Goal: Task Accomplishment & Management: Manage account settings

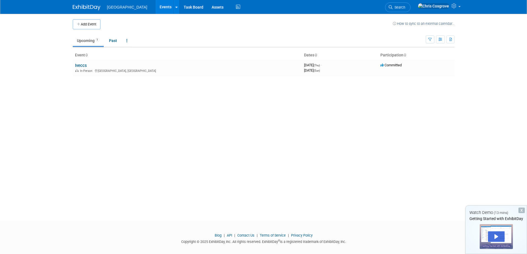
click at [165, 67] on td "Iveccs In-Person [GEOGRAPHIC_DATA], [GEOGRAPHIC_DATA]" at bounding box center [187, 68] width 229 height 16
click at [80, 66] on link "Iveccs" at bounding box center [81, 65] width 12 height 5
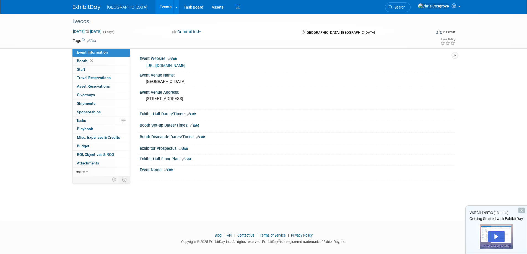
click at [79, 20] on div "Iveccs" at bounding box center [247, 22] width 352 height 10
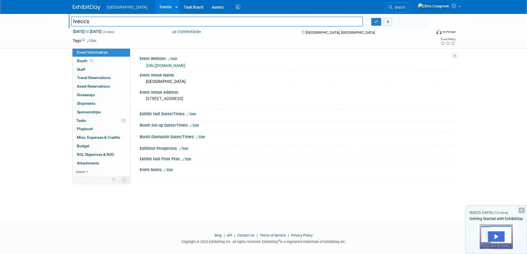
drag, startPoint x: 92, startPoint y: 21, endPoint x: 65, endPoint y: 23, distance: 27.2
click at [65, 23] on div "Iveccs [GEOGRAPHIC_DATA] X [DATE] to [DATE] (4 days) [DATE] to [DATE] Committed…" at bounding box center [263, 31] width 527 height 35
type input "IVECCS 2025"
click at [283, 35] on div "[DATE] to [DATE] (4 days) [DATE] to [DATE] Committed Committed Considering Not …" at bounding box center [265, 33] width 392 height 8
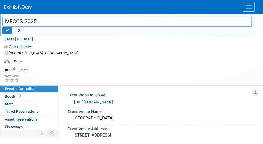
drag, startPoint x: 398, startPoint y: 4, endPoint x: 168, endPoint y: 60, distance: 236.4
click at [168, 60] on div "Virtual In-Person Hybrid <img src="[URL][DOMAIN_NAME]" style="width: 22px; heig…" at bounding box center [130, 62] width 252 height 8
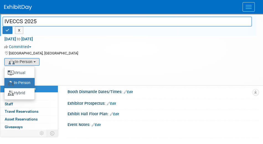
scroll to position [92, 0]
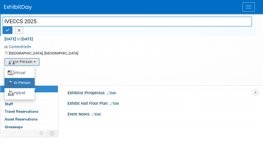
click at [19, 83] on label "In-Person" at bounding box center [19, 83] width 25 height 8
click at [5, 83] on input "In-Person" at bounding box center [4, 83] width 4 height 4
click at [175, 58] on div "Virtual In-Person Hybrid <img src="[URL][DOMAIN_NAME]" style="width: 22px; heig…" at bounding box center [130, 62] width 252 height 8
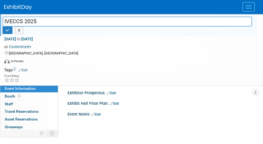
scroll to position [0, 0]
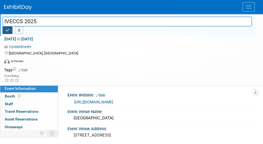
click at [8, 29] on icon "button" at bounding box center [8, 31] width 4 height 4
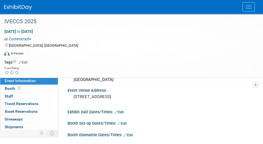
scroll to position [61, 0]
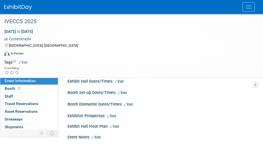
click at [122, 80] on link "Edit" at bounding box center [119, 82] width 9 height 4
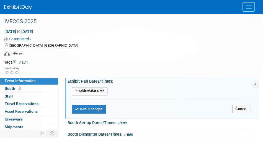
click at [92, 90] on button "Add Another Exhibit Date" at bounding box center [90, 91] width 36 height 8
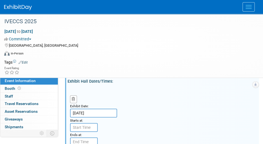
click at [255, 84] on icon "button" at bounding box center [255, 85] width 3 height 4
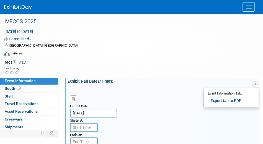
click at [171, 63] on td at bounding box center [140, 63] width 224 height 6
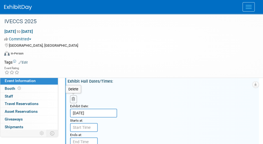
click at [74, 97] on icon "button" at bounding box center [74, 99] width 4 height 4
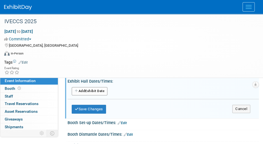
click at [94, 92] on button "Add Another Exhibit Date" at bounding box center [90, 91] width 36 height 8
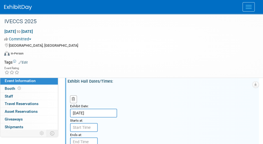
click at [86, 113] on input "[DATE]" at bounding box center [93, 113] width 47 height 9
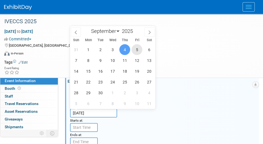
click at [138, 52] on span "5" at bounding box center [137, 49] width 11 height 11
type input "[DATE]"
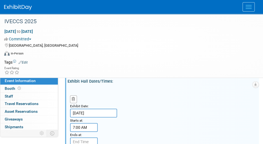
click at [86, 127] on input "7:00 AM" at bounding box center [84, 127] width 28 height 9
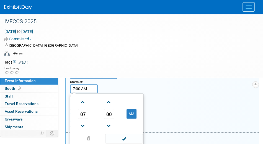
scroll to position [123, 0]
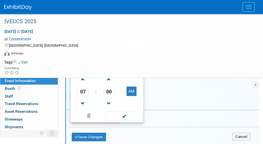
click at [83, 80] on span at bounding box center [83, 80] width 10 height 10
type input "10:00 AM"
click at [123, 115] on span at bounding box center [123, 116] width 37 height 10
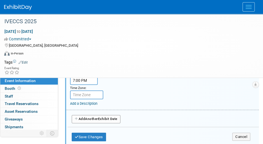
click at [88, 81] on input "7:00 PM" at bounding box center [84, 80] width 28 height 9
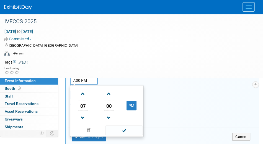
click at [81, 117] on span at bounding box center [83, 118] width 10 height 10
click at [110, 94] on span at bounding box center [109, 94] width 10 height 10
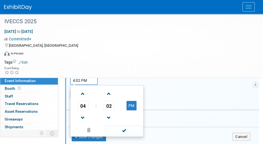
click at [110, 94] on span at bounding box center [109, 94] width 10 height 10
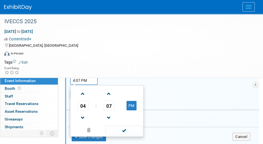
click at [110, 94] on span at bounding box center [109, 94] width 10 height 10
click at [110, 106] on span "10" at bounding box center [109, 106] width 11 height 10
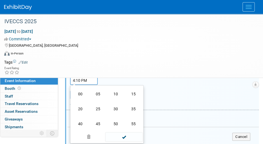
click at [117, 110] on td "30" at bounding box center [116, 109] width 18 height 15
type input "4:30 PM"
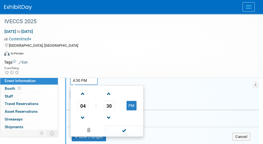
click at [125, 131] on span at bounding box center [123, 131] width 37 height 10
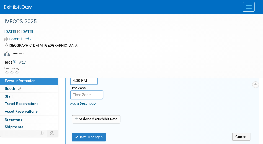
click at [84, 94] on input "text" at bounding box center [86, 95] width 33 height 9
type input "Pacific"
click at [86, 104] on link "Add a Description" at bounding box center [83, 104] width 27 height 4
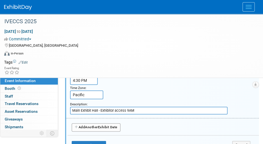
drag, startPoint x: 138, startPoint y: 109, endPoint x: 70, endPoint y: 114, distance: 67.7
click at [70, 114] on div "Exhibit Date: [DATE] Starts at: 10:00 AM Ends at: 4:30 PM Time Zone: Apply to a…" at bounding box center [162, 71] width 193 height 93
type input "Main Exhibit Hall - Exhibitor access 9AM"
click at [104, 127] on button "Add Another Exhibit Date" at bounding box center [96, 127] width 49 height 8
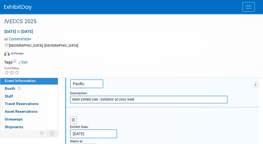
scroll to position [184, 0]
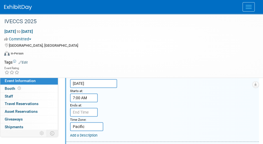
click at [86, 96] on input "7:00 AM" at bounding box center [84, 98] width 28 height 9
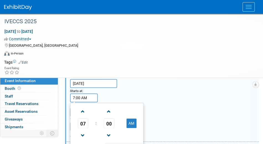
click at [85, 111] on span at bounding box center [83, 112] width 10 height 10
type input "9:00 AM"
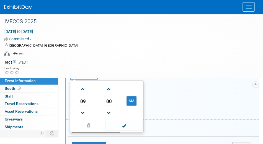
scroll to position [215, 0]
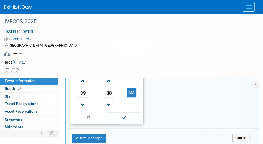
click at [126, 116] on span at bounding box center [123, 118] width 37 height 10
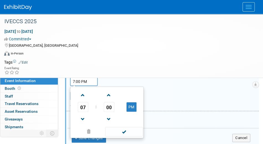
click at [88, 79] on input "7:00 PM" at bounding box center [84, 81] width 28 height 9
click at [85, 116] on span at bounding box center [83, 120] width 10 height 10
click at [84, 93] on span at bounding box center [83, 96] width 10 height 10
click at [110, 106] on span "00" at bounding box center [109, 107] width 11 height 10
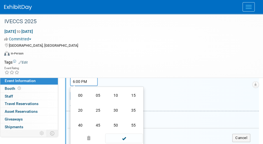
click at [117, 108] on td "30" at bounding box center [116, 110] width 18 height 15
type input "6:30 PM"
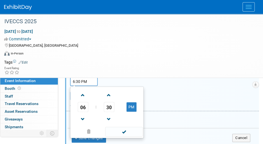
click at [123, 132] on span at bounding box center [123, 132] width 37 height 10
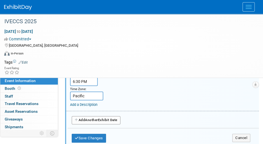
click at [84, 103] on link "Add a Description" at bounding box center [83, 105] width 27 height 4
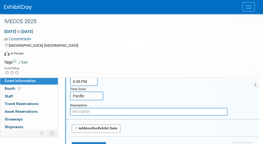
paste input "Main Exhibit Hall - Exhibitor access 9AM"
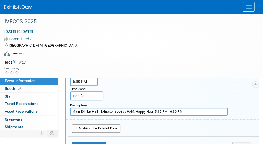
type input "Main Exhibit Hall - Exhibitor access 9AM, Happy Hour 5:15 PM - 6:30 PM"
click at [245, 101] on div "Add a Description Description: Main Exhibit Hall - Exhibitor access 9AM, Happy …" at bounding box center [164, 108] width 189 height 15
click at [102, 127] on button "Add Another Exhibit Date" at bounding box center [96, 129] width 49 height 8
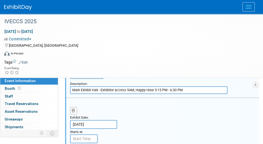
scroll to position [246, 0]
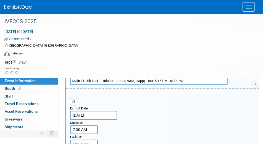
click at [84, 127] on input "7:00 AM" at bounding box center [84, 129] width 28 height 9
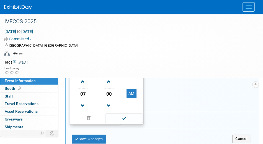
scroll to position [277, 0]
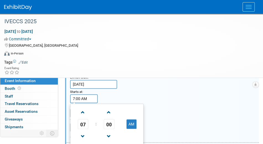
click at [82, 110] on span at bounding box center [83, 113] width 10 height 10
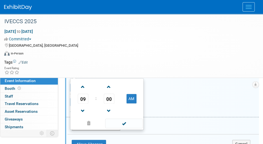
scroll to position [308, 0]
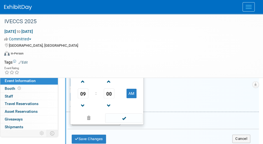
click at [84, 80] on span at bounding box center [83, 82] width 10 height 10
type input "10:00 AM"
click at [125, 117] on span at bounding box center [123, 119] width 37 height 10
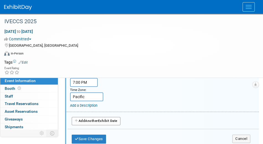
click at [88, 81] on input "7:00 PM" at bounding box center [84, 82] width 28 height 9
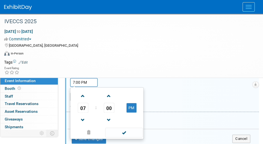
click at [83, 118] on span at bounding box center [83, 120] width 10 height 10
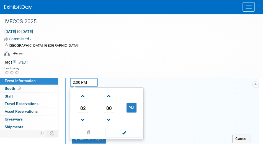
click at [83, 118] on span at bounding box center [83, 120] width 10 height 10
click at [109, 108] on span "00" at bounding box center [109, 108] width 11 height 10
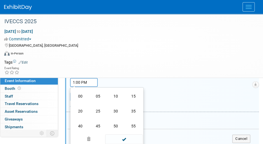
click at [115, 109] on td "30" at bounding box center [116, 111] width 18 height 15
type input "1:30 PM"
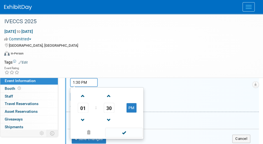
click at [124, 133] on span at bounding box center [123, 133] width 37 height 10
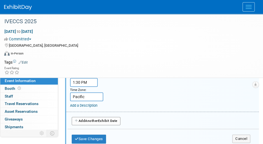
click at [89, 104] on link "Add a Description" at bounding box center [83, 106] width 27 height 4
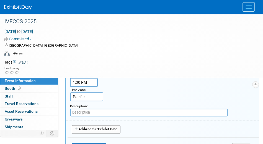
click at [101, 109] on input "text" at bounding box center [149, 113] width 158 height 8
paste input "Main Exhibit Hall - Exhibitor access 9AM"
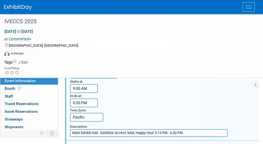
scroll to position [184, 0]
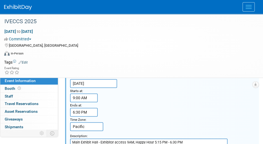
type input "Main Exhibit Hall - Exhibitor access 9AM"
click at [76, 98] on input "9:00 AM" at bounding box center [84, 98] width 28 height 9
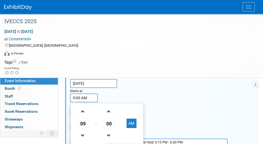
click at [81, 110] on span at bounding box center [83, 112] width 10 height 10
type input "10:00 AM"
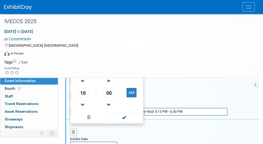
click at [125, 116] on span at bounding box center [123, 118] width 37 height 10
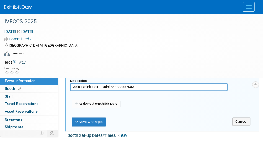
scroll to position [338, 0]
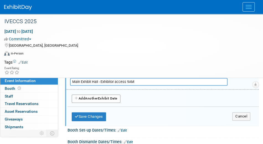
click at [93, 97] on span "Another" at bounding box center [91, 99] width 13 height 4
select select "8"
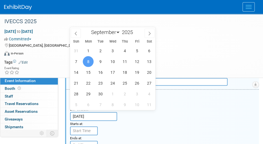
click at [81, 114] on input "[DATE]" at bounding box center [93, 116] width 47 height 9
click at [123, 52] on span "4" at bounding box center [124, 50] width 11 height 11
type input "[DATE]"
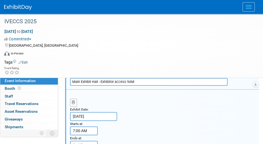
click at [88, 127] on input "7:00 AM" at bounding box center [84, 131] width 28 height 9
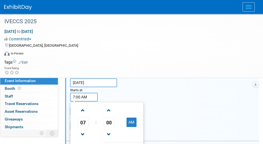
scroll to position [400, 0]
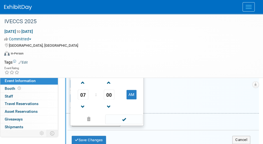
click at [128, 92] on button "AM" at bounding box center [132, 94] width 10 height 9
click at [81, 102] on span at bounding box center [83, 107] width 10 height 10
type input "4:00 PM"
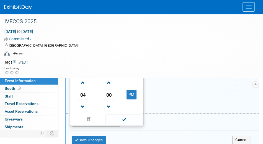
click at [124, 118] on span at bounding box center [123, 120] width 37 height 10
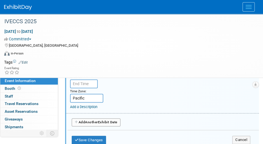
type input "7:00 PM"
click at [80, 81] on input "7:00 PM" at bounding box center [84, 83] width 28 height 9
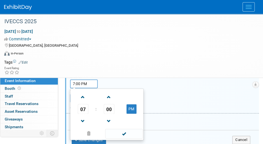
click at [123, 130] on span at bounding box center [123, 134] width 37 height 10
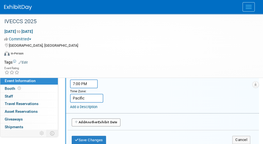
click at [86, 105] on link "Add a Description" at bounding box center [83, 107] width 27 height 4
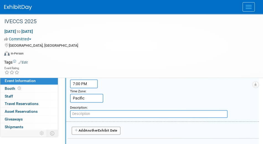
click at [112, 110] on input "text" at bounding box center [149, 114] width 158 height 8
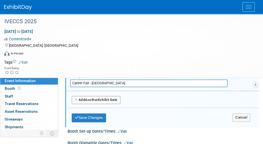
type input "Career Fair - [GEOGRAPHIC_DATA]"
click at [96, 114] on button "Save Changes" at bounding box center [89, 118] width 34 height 9
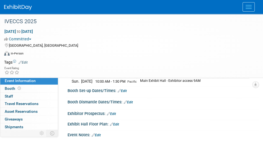
scroll to position [97, 0]
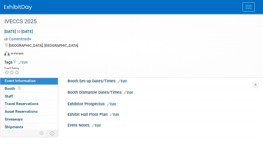
click at [124, 83] on link "Edit" at bounding box center [122, 81] width 9 height 4
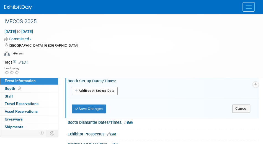
click at [100, 95] on button "Add Another Booth Set-up Date" at bounding box center [95, 91] width 46 height 8
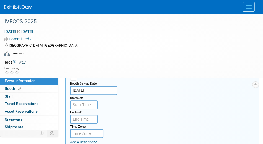
scroll to position [128, 0]
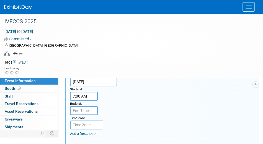
click at [83, 101] on input "7:00 AM" at bounding box center [84, 96] width 28 height 9
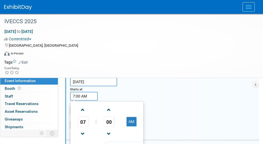
click at [81, 115] on span at bounding box center [83, 110] width 10 height 10
type input "8:00 AM"
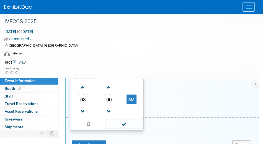
scroll to position [159, 0]
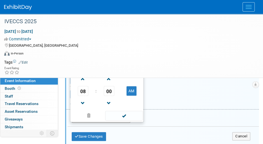
click at [131, 121] on span at bounding box center [123, 116] width 37 height 10
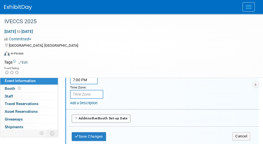
click at [87, 84] on input "7:00 PM" at bounding box center [84, 80] width 28 height 9
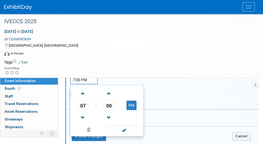
click at [86, 99] on span at bounding box center [83, 94] width 10 height 10
type input "8:00 PM"
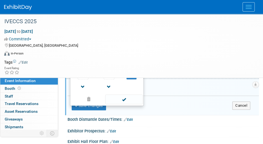
click at [130, 104] on span at bounding box center [123, 100] width 37 height 10
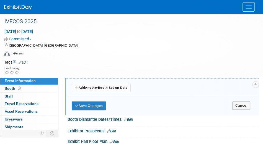
click at [97, 90] on span "Another" at bounding box center [91, 88] width 13 height 4
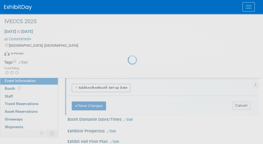
select select "8"
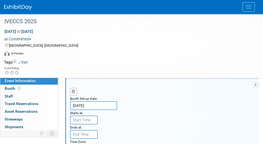
click at [97, 110] on input "[DATE]" at bounding box center [93, 105] width 47 height 9
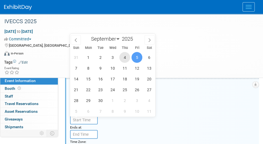
click at [123, 56] on span "4" at bounding box center [124, 57] width 11 height 11
type input "[DATE]"
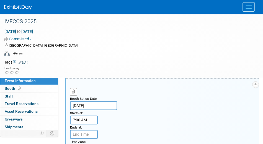
click at [90, 125] on input "7:00 AM" at bounding box center [84, 120] width 28 height 9
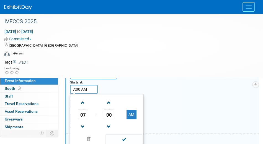
scroll to position [251, 0]
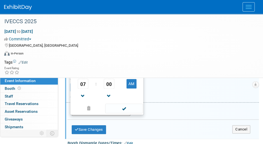
click at [80, 101] on span at bounding box center [83, 96] width 10 height 10
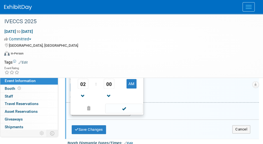
click at [83, 101] on span at bounding box center [83, 96] width 10 height 10
click at [130, 89] on button "AM" at bounding box center [132, 83] width 10 height 9
type input "1:00 PM"
click at [122, 114] on span at bounding box center [123, 109] width 37 height 10
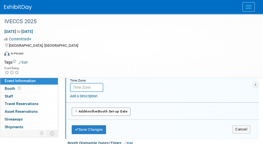
click at [80, 78] on input "7:00 PM" at bounding box center [84, 73] width 28 height 9
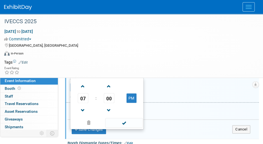
click at [85, 115] on span at bounding box center [83, 111] width 10 height 10
type input "3:00 PM"
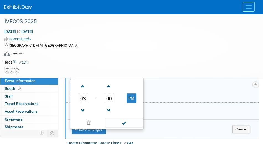
click at [122, 128] on span at bounding box center [123, 123] width 37 height 10
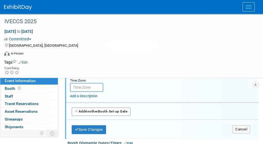
click at [92, 92] on input "text" at bounding box center [86, 87] width 33 height 9
click at [93, 98] on link "Add a Description" at bounding box center [83, 96] width 27 height 4
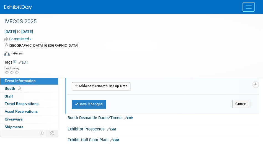
scroll to position [312, 0]
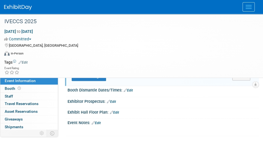
type input "Career Fair booth set up"
click at [88, 81] on button "Save Changes" at bounding box center [89, 76] width 34 height 9
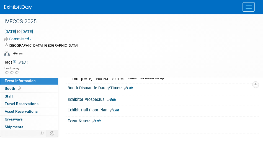
scroll to position [106, 0]
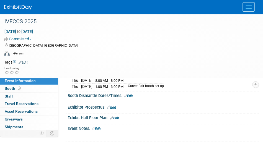
click at [126, 75] on link "Edit" at bounding box center [122, 73] width 9 height 4
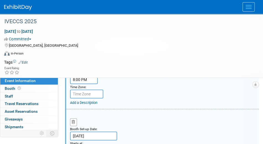
scroll to position [167, 0]
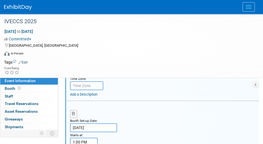
click at [87, 97] on link "Add a Description" at bounding box center [83, 94] width 27 height 4
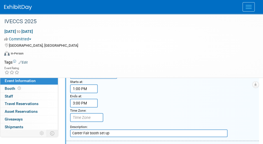
scroll to position [290, 0]
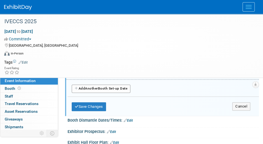
type input "Main Exhibit Hall Set Up"
click at [88, 111] on button "Save Changes" at bounding box center [89, 106] width 34 height 9
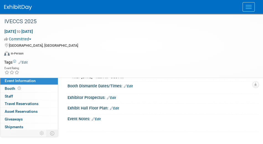
scroll to position [123, 0]
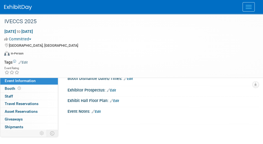
click at [129, 81] on link "Edit" at bounding box center [128, 79] width 9 height 4
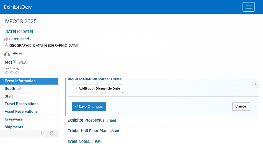
click at [97, 93] on button "Add Another Booth Dismantle Date" at bounding box center [97, 89] width 51 height 8
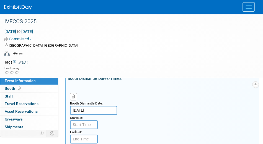
click at [82, 105] on small "Booth Dismantle Date:" at bounding box center [86, 104] width 33 height 4
click at [83, 115] on input "[DATE]" at bounding box center [93, 110] width 47 height 9
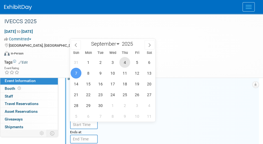
click at [128, 62] on span "4" at bounding box center [124, 62] width 11 height 11
type input "[DATE]"
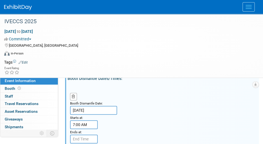
click at [86, 129] on input "7:00 AM" at bounding box center [84, 124] width 28 height 9
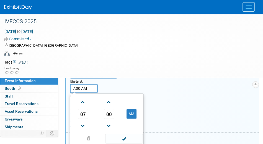
scroll to position [184, 0]
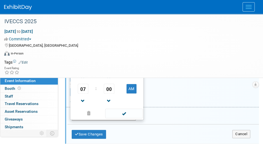
click at [131, 94] on button "AM" at bounding box center [132, 88] width 10 height 9
type input "7:00 PM"
click at [123, 119] on span at bounding box center [123, 114] width 37 height 10
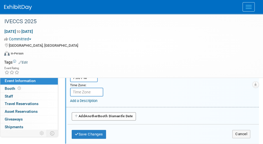
click at [89, 82] on input "7:00 PM" at bounding box center [84, 77] width 28 height 9
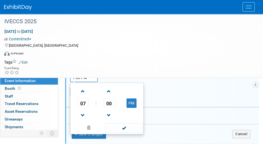
click at [83, 96] on span at bounding box center [83, 92] width 10 height 10
click at [132, 108] on button "PM" at bounding box center [132, 103] width 10 height 9
type input "8:00 AM"
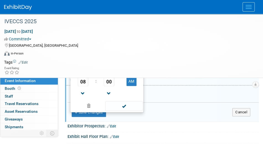
scroll to position [215, 0]
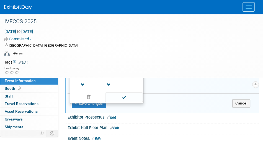
click at [122, 102] on span at bounding box center [123, 97] width 37 height 10
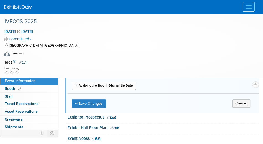
scroll to position [184, 0]
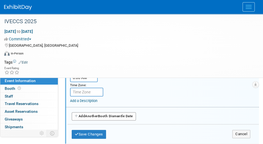
click at [87, 103] on link "Add a Description" at bounding box center [83, 101] width 27 height 4
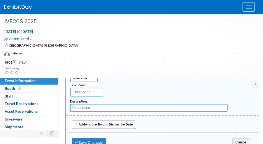
click at [96, 112] on input "text" at bounding box center [149, 108] width 158 height 8
type input "Career Fair Move Out - some moving to [GEOGRAPHIC_DATA]"
click at [105, 129] on button "Add Another Booth Dismantle Date" at bounding box center [104, 125] width 64 height 8
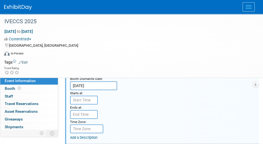
scroll to position [246, 0]
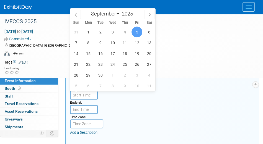
click at [78, 85] on input "[DATE]" at bounding box center [93, 80] width 47 height 9
click at [73, 42] on span "7" at bounding box center [76, 42] width 11 height 11
type input "[DATE]"
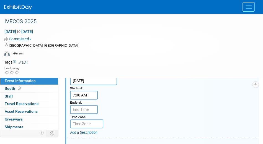
click at [87, 100] on input "7:00 AM" at bounding box center [84, 95] width 28 height 9
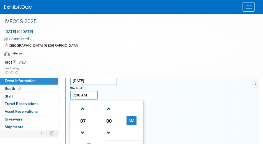
click at [83, 114] on span at bounding box center [83, 109] width 10 height 10
type input "10:00 AM"
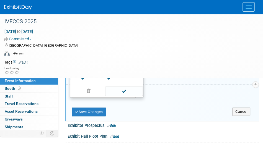
scroll to position [308, 0]
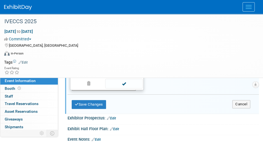
click at [121, 89] on span at bounding box center [123, 84] width 37 height 10
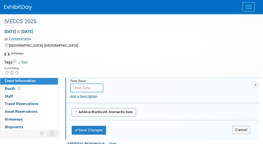
scroll to position [277, 0]
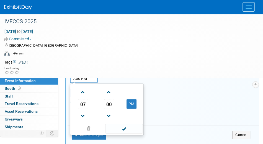
click at [82, 83] on input "7:00 PM" at bounding box center [84, 78] width 28 height 9
click at [84, 97] on span at bounding box center [83, 93] width 10 height 10
click at [84, 121] on span at bounding box center [83, 117] width 10 height 10
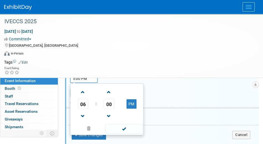
click at [84, 121] on span at bounding box center [83, 117] width 10 height 10
click at [108, 109] on span "00" at bounding box center [109, 104] width 11 height 10
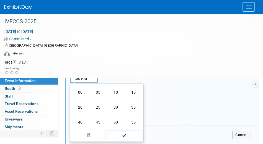
click at [115, 115] on td "30" at bounding box center [116, 107] width 18 height 15
type input "1:30 PM"
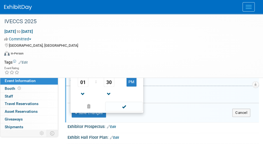
scroll to position [308, 0]
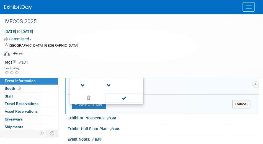
click at [130, 103] on span at bounding box center [123, 98] width 37 height 10
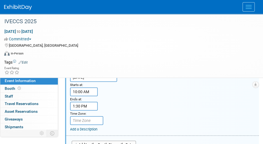
scroll to position [246, 0]
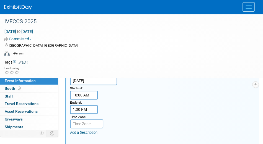
click at [82, 100] on input "10:00 AM" at bounding box center [84, 95] width 28 height 9
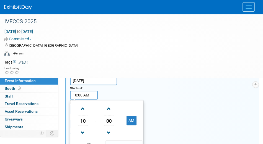
click at [83, 126] on span "10" at bounding box center [83, 121] width 11 height 10
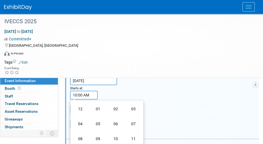
click at [101, 117] on td "01" at bounding box center [98, 109] width 18 height 15
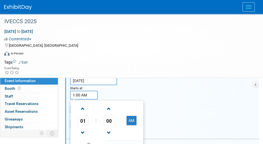
click at [110, 126] on span "00" at bounding box center [109, 121] width 11 height 10
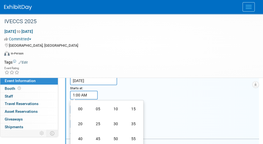
click at [113, 132] on td "30" at bounding box center [116, 124] width 18 height 15
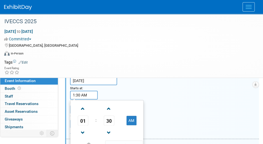
click at [133, 125] on button "AM" at bounding box center [132, 120] width 10 height 9
type input "1:30 PM"
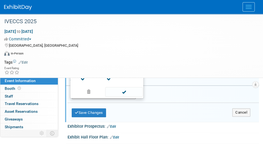
scroll to position [308, 0]
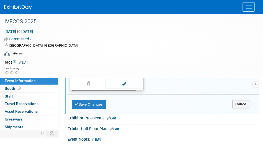
click at [125, 89] on span at bounding box center [123, 84] width 37 height 10
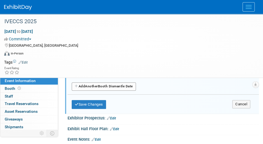
scroll to position [277, 0]
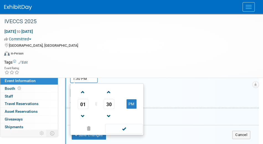
click at [90, 83] on input "1:30 PM" at bounding box center [84, 78] width 28 height 9
click at [82, 109] on span "01" at bounding box center [83, 104] width 11 height 10
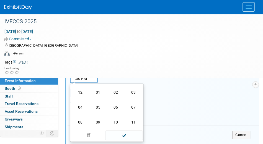
click at [98, 130] on td "09" at bounding box center [98, 122] width 18 height 15
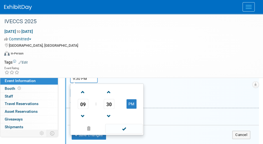
click at [111, 109] on span "30" at bounding box center [109, 104] width 11 height 10
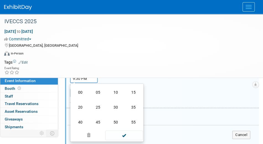
click at [80, 100] on td "00" at bounding box center [80, 92] width 18 height 15
type input "9:00 PM"
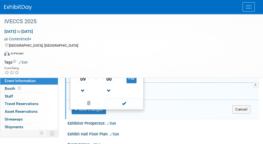
scroll to position [308, 0]
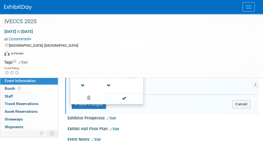
click at [128, 103] on span at bounding box center [123, 98] width 37 height 10
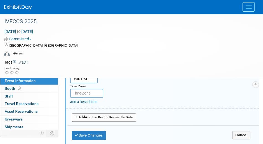
scroll to position [277, 0]
click at [88, 104] on link "Add a Description" at bounding box center [83, 102] width 27 height 4
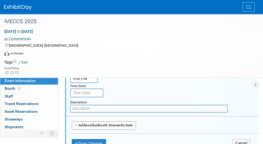
click at [116, 113] on div "Description:" at bounding box center [164, 105] width 189 height 13
click at [116, 113] on input "text" at bounding box center [149, 109] width 158 height 8
type input "Main Exhibit Hall Move Out"
click at [132, 109] on div "Booth Dismantle Date: [DATE] Starts at: 1:30 PM Ends at: 9:00 PM Time Zone: App…" at bounding box center [162, 69] width 193 height 93
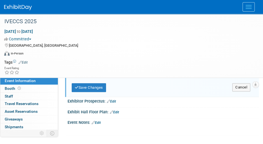
scroll to position [338, 0]
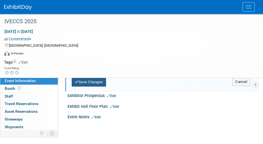
click at [93, 87] on button "Save Changes" at bounding box center [89, 82] width 34 height 9
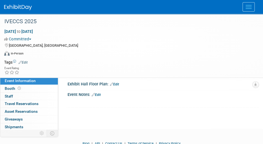
scroll to position [147, 0]
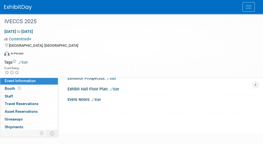
click at [114, 81] on link "Edit" at bounding box center [111, 79] width 9 height 4
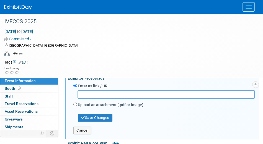
click at [131, 99] on input "text" at bounding box center [166, 94] width 177 height 9
paste input "[URL][DOMAIN_NAME]"
type input "[URL][DOMAIN_NAME]"
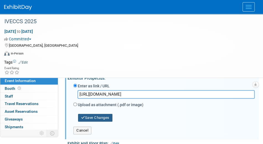
click at [101, 122] on button "Save Changes" at bounding box center [95, 118] width 34 height 8
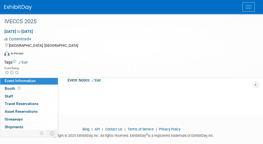
scroll to position [177, 0]
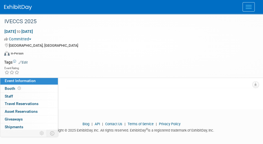
click at [116, 67] on link "Edit" at bounding box center [114, 65] width 9 height 4
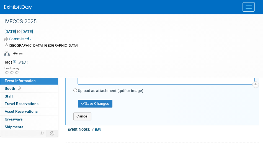
click at [184, 85] on input "text" at bounding box center [166, 80] width 177 height 9
paste input "[URL][DOMAIN_NAME]"
type input "[URL][DOMAIN_NAME]"
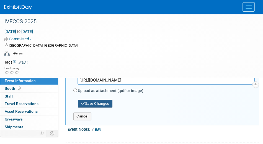
click at [108, 108] on button "Save Changes" at bounding box center [95, 104] width 34 height 8
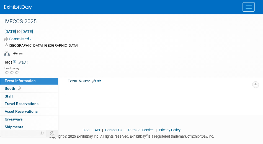
click at [99, 83] on link "Edit" at bounding box center [96, 81] width 9 height 4
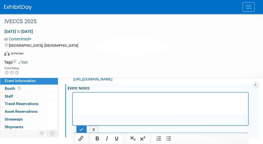
scroll to position [232, 0]
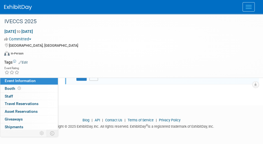
click at [92, 81] on button "X" at bounding box center [93, 77] width 9 height 8
click at [7, 88] on span "Booth" at bounding box center [13, 88] width 17 height 4
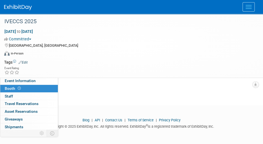
scroll to position [0, 0]
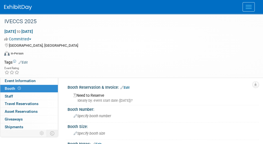
click at [103, 116] on span "Specify booth number" at bounding box center [92, 116] width 37 height 4
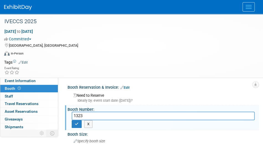
type input "1323"
click at [78, 123] on icon "button" at bounding box center [77, 124] width 4 height 4
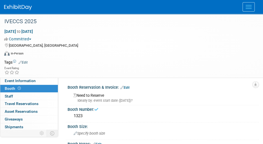
click at [92, 132] on span "Specify booth size" at bounding box center [90, 134] width 32 height 4
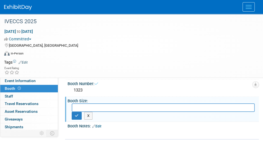
scroll to position [31, 0]
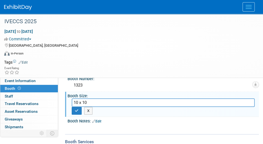
type input "10 x 10"
click at [80, 112] on button "button" at bounding box center [77, 111] width 10 height 8
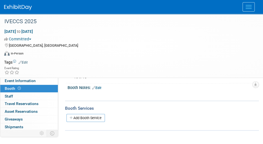
scroll to position [61, 0]
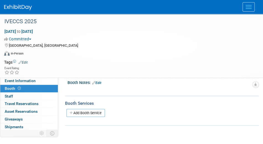
click at [80, 113] on link "Add Booth Service" at bounding box center [85, 113] width 38 height 8
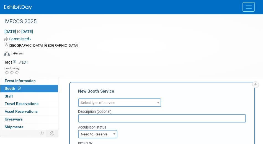
scroll to position [92, 0]
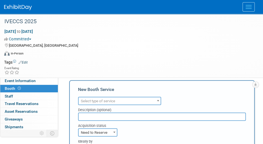
click at [123, 100] on span "Select type of service" at bounding box center [120, 101] width 82 height 8
select select "2"
click at [103, 118] on input "text" at bounding box center [162, 117] width 168 height 8
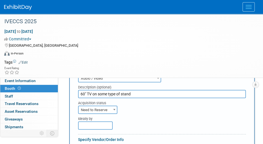
scroll to position [123, 0]
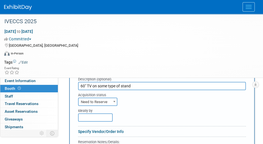
type input "60" TV on some type of stand"
click at [98, 118] on input "text" at bounding box center [95, 118] width 35 height 8
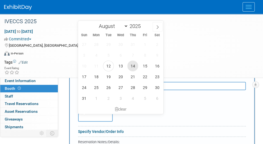
click at [135, 65] on span "14" at bounding box center [132, 66] width 11 height 11
type input "[DATE]"
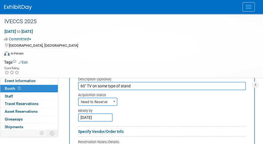
scroll to position [154, 0]
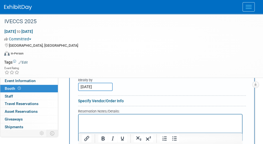
click at [95, 100] on link "Specify Vendor/Order Info" at bounding box center [101, 101] width 46 height 4
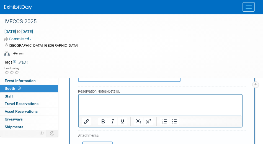
scroll to position [308, 0]
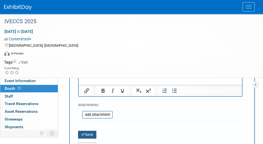
click at [88, 133] on button "Save" at bounding box center [87, 135] width 18 height 8
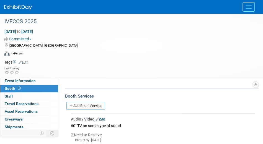
scroll to position [63, 0]
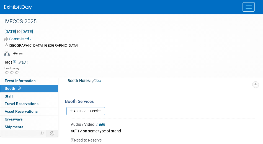
click at [83, 109] on link "Add Booth Service" at bounding box center [85, 111] width 38 height 8
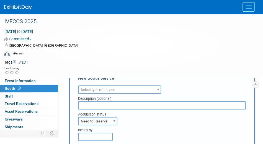
scroll to position [94, 0]
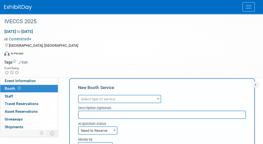
click at [125, 99] on span "Select type of service" at bounding box center [120, 100] width 82 height 8
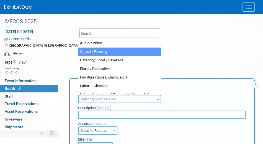
select select "4"
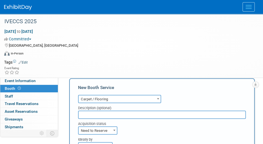
click at [133, 98] on span "Carpet / Flooring" at bounding box center [120, 100] width 82 height 8
click at [108, 98] on span "Carpet / Flooring" at bounding box center [120, 100] width 82 height 8
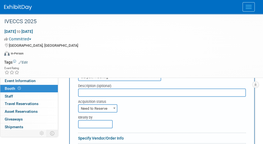
scroll to position [125, 0]
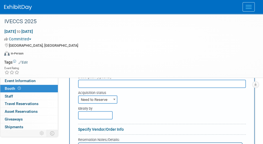
click at [97, 114] on input "text" at bounding box center [95, 115] width 35 height 8
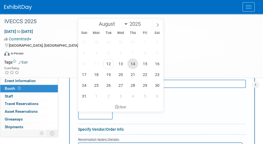
click at [136, 66] on span "14" at bounding box center [132, 63] width 11 height 11
type input "[DATE]"
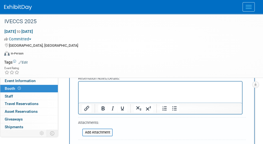
scroll to position [217, 0]
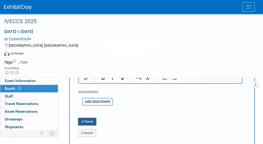
click at [93, 119] on button "Save" at bounding box center [87, 122] width 18 height 8
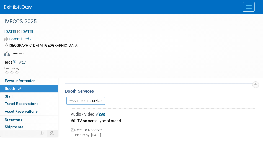
scroll to position [68, 0]
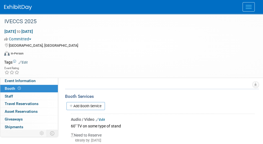
click at [77, 105] on link "Add Booth Service" at bounding box center [85, 106] width 38 height 8
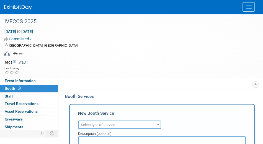
scroll to position [0, 0]
click at [133, 123] on span "Select type of service" at bounding box center [120, 125] width 82 height 8
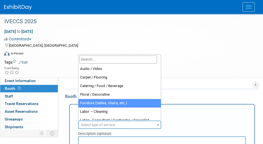
select select "6"
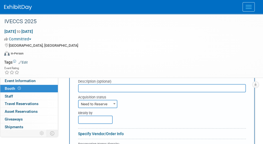
scroll to position [130, 0]
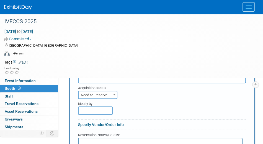
click at [99, 111] on input "text" at bounding box center [95, 111] width 35 height 8
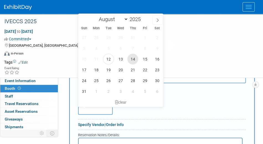
click at [132, 61] on span "14" at bounding box center [132, 59] width 11 height 11
type input "[DATE]"
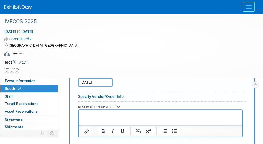
scroll to position [192, 0]
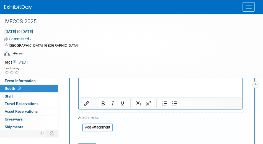
click at [98, 125] on input "file" at bounding box center [79, 127] width 66 height 7
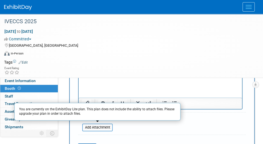
click at [144, 124] on form "Audio / Video Carpet / Flooring Catering / Food / Beverage Floral / Decorative …" at bounding box center [162, 80] width 168 height 169
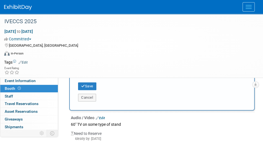
scroll to position [253, 0]
click at [86, 84] on button "Save" at bounding box center [87, 86] width 18 height 8
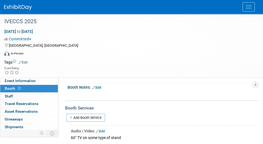
scroll to position [66, 0]
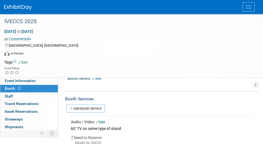
click at [88, 107] on link "Add Booth Service" at bounding box center [85, 109] width 38 height 8
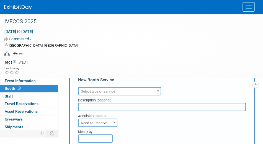
scroll to position [97, 0]
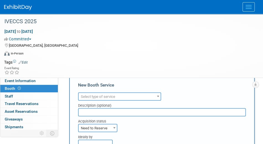
click at [118, 97] on span "Select type of service" at bounding box center [120, 97] width 82 height 8
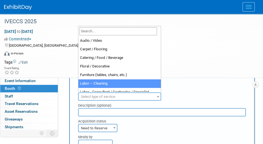
select select "14"
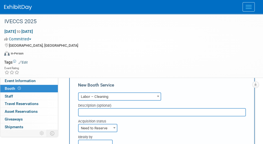
scroll to position [158, 0]
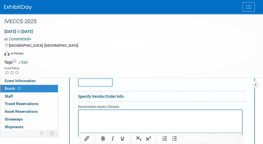
click at [93, 82] on input "text" at bounding box center [95, 82] width 35 height 8
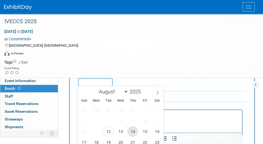
click at [132, 131] on span "14" at bounding box center [132, 131] width 11 height 11
type input "[DATE]"
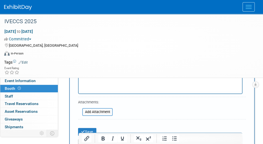
scroll to position [220, 0]
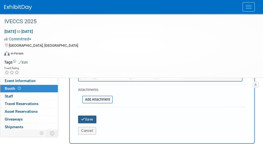
click at [88, 120] on button "Save" at bounding box center [87, 120] width 18 height 8
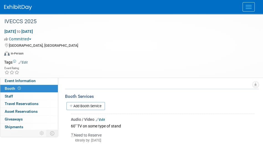
scroll to position [63, 0]
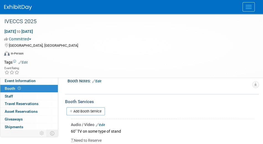
click at [94, 112] on link "Add Booth Service" at bounding box center [85, 111] width 38 height 8
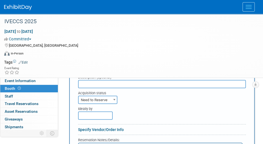
scroll to position [94, 0]
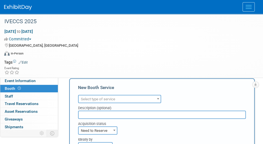
click at [157, 99] on span at bounding box center [158, 98] width 6 height 7
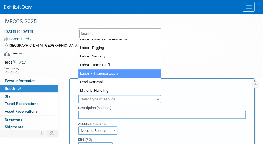
scroll to position [89, 0]
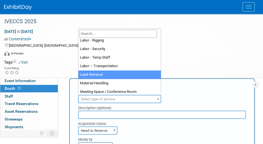
select select "7"
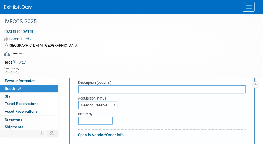
scroll to position [125, 0]
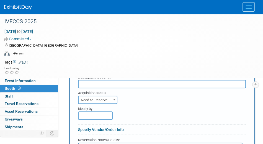
click at [113, 101] on span at bounding box center [115, 99] width 6 height 7
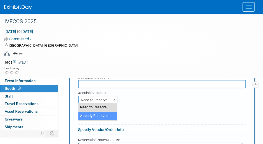
select select "2"
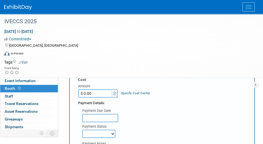
scroll to position [186, 0]
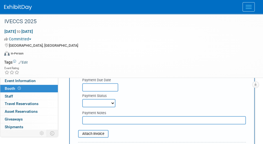
click at [111, 101] on select "Not Paid Yet Partially Paid Paid in Full" at bounding box center [98, 103] width 33 height 8
select select "1"
click at [82, 99] on select "Not Paid Yet Partially Paid Paid in Full" at bounding box center [98, 103] width 33 height 8
click at [144, 107] on div "Payment Notes" at bounding box center [162, 115] width 176 height 17
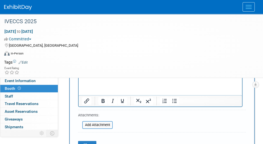
scroll to position [279, 0]
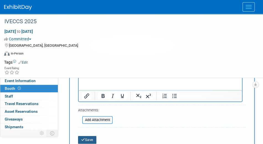
click at [87, 137] on button "Save" at bounding box center [87, 140] width 18 height 8
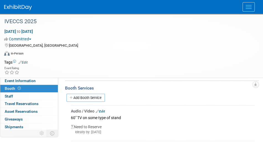
scroll to position [92, 0]
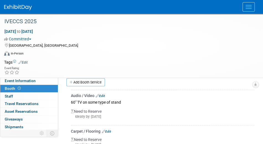
click at [95, 82] on link "Add Booth Service" at bounding box center [85, 82] width 38 height 8
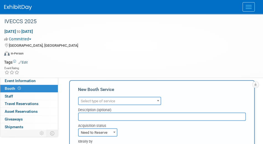
scroll to position [0, 0]
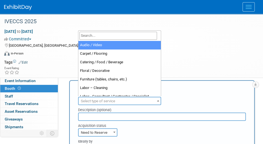
click at [137, 100] on span "Select type of service" at bounding box center [120, 101] width 82 height 8
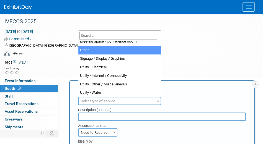
scroll to position [142, 0]
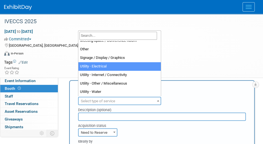
select select "8"
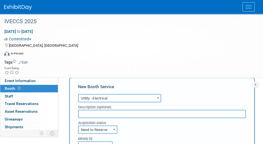
scroll to position [154, 0]
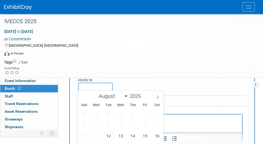
click at [91, 86] on input "text" at bounding box center [95, 87] width 35 height 8
click at [134, 133] on span "14" at bounding box center [132, 136] width 11 height 11
type input "[DATE]"
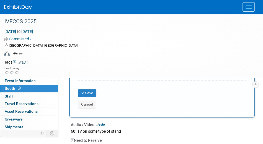
scroll to position [246, 0]
click at [91, 93] on button "Save" at bounding box center [87, 93] width 18 height 8
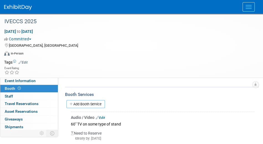
scroll to position [65, 0]
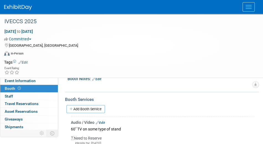
click at [88, 111] on link "Add Booth Service" at bounding box center [85, 109] width 38 height 8
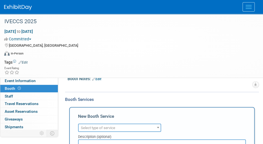
scroll to position [0, 0]
click at [157, 127] on b at bounding box center [158, 127] width 2 height 1
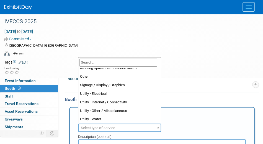
scroll to position [142, 0]
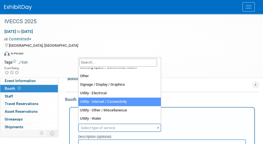
select select "18"
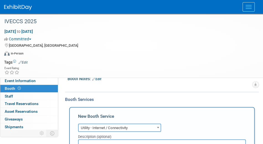
scroll to position [127, 0]
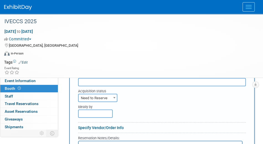
click at [105, 115] on input "text" at bounding box center [95, 114] width 35 height 8
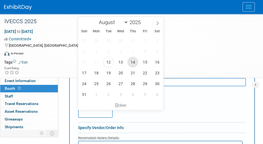
click at [133, 62] on span "14" at bounding box center [132, 62] width 11 height 11
type input "[DATE]"
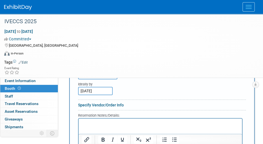
scroll to position [188, 0]
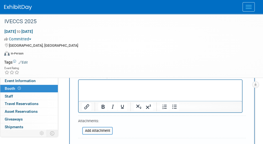
click at [98, 130] on input "file" at bounding box center [79, 131] width 66 height 7
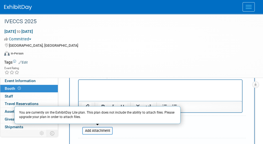
click at [133, 128] on form "Audio / Video Carpet / Flooring Catering / Food / Beverage Floral / Decorative …" at bounding box center [162, 83] width 168 height 169
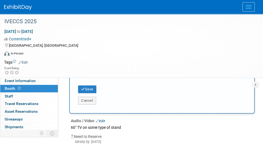
scroll to position [250, 0]
click at [90, 89] on button "Save" at bounding box center [87, 89] width 18 height 8
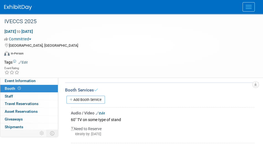
scroll to position [63, 0]
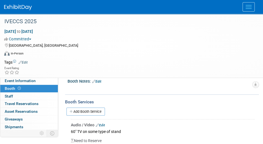
click at [87, 109] on link "Add Booth Service" at bounding box center [85, 112] width 38 height 8
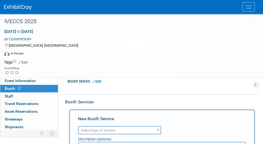
click at [138, 130] on span "Select type of service" at bounding box center [120, 131] width 82 height 8
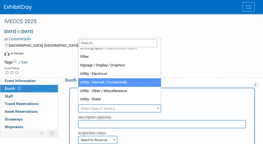
scroll to position [94, 0]
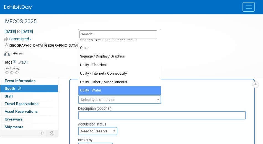
click at [189, 91] on div "New Booth Service" at bounding box center [162, 89] width 168 height 9
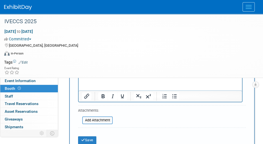
scroll to position [217, 0]
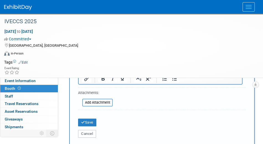
click at [92, 132] on button "Cancel" at bounding box center [87, 134] width 18 height 8
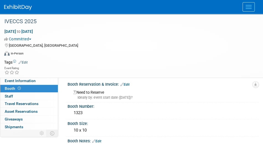
scroll to position [0, 0]
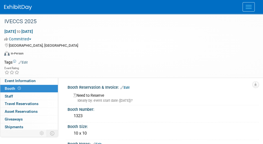
click at [127, 87] on link "Edit" at bounding box center [124, 88] width 9 height 4
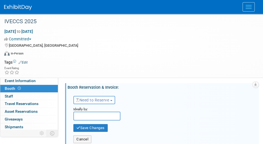
click at [112, 101] on span "button" at bounding box center [111, 100] width 2 height 1
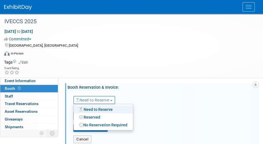
click at [93, 117] on link "Reserved" at bounding box center [103, 118] width 59 height 8
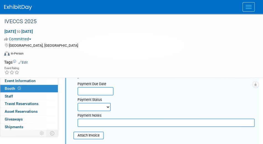
scroll to position [61, 0]
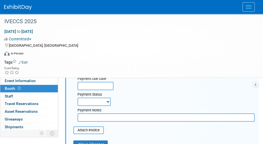
click at [108, 102] on select "Not Paid Yet Partially Paid Paid in Full" at bounding box center [94, 102] width 33 height 8
select select "1"
click at [78, 98] on select "Not Paid Yet Partially Paid Paid in Full" at bounding box center [94, 102] width 33 height 8
click at [142, 104] on div "Payment Due Date Payment Status Not Paid Yet Partially Paid Paid in Full Next P…" at bounding box center [164, 97] width 190 height 47
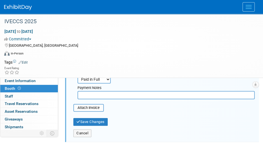
scroll to position [92, 0]
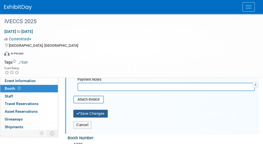
click at [94, 114] on button "Save Changes" at bounding box center [90, 114] width 34 height 8
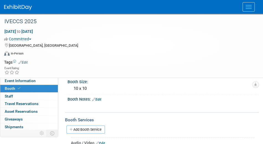
scroll to position [61, 0]
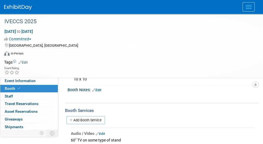
click at [8, 97] on span "Staff 0" at bounding box center [9, 96] width 8 height 4
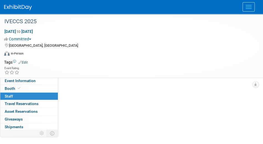
scroll to position [0, 0]
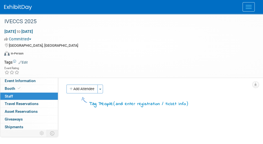
click at [79, 89] on button "Add Attendee" at bounding box center [81, 89] width 31 height 9
select select "97d0d561-9031-4594-bf54-68e841306818"
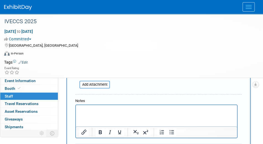
scroll to position [184, 0]
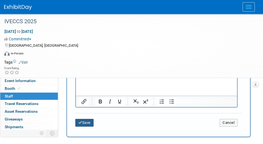
click at [84, 123] on button "Save" at bounding box center [84, 123] width 18 height 8
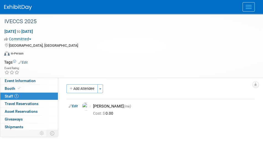
scroll to position [0, 0]
click at [255, 84] on icon "button" at bounding box center [255, 85] width 3 height 4
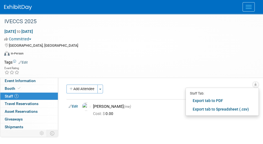
click at [169, 61] on td at bounding box center [140, 63] width 224 height 6
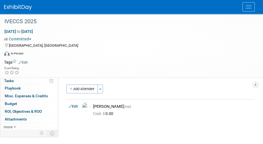
scroll to position [62, 0]
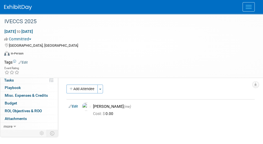
click at [12, 101] on span "Budget" at bounding box center [11, 103] width 12 height 4
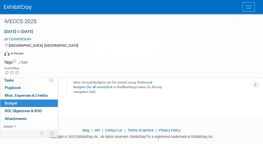
scroll to position [477, 0]
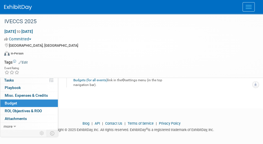
click at [256, 83] on icon "button" at bounding box center [255, 85] width 3 height 4
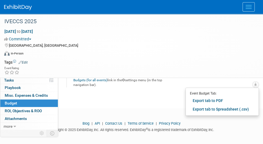
click at [200, 100] on link "Export tab to PDF" at bounding box center [222, 101] width 65 height 8
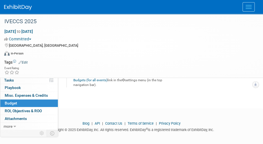
click at [254, 85] on icon "button" at bounding box center [255, 85] width 3 height 4
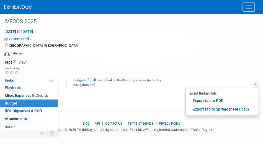
click at [211, 110] on link "Export tab to Spreadsheet (.csv)" at bounding box center [222, 109] width 65 height 8
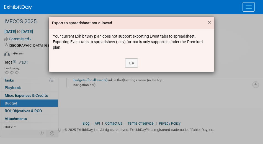
click at [210, 23] on span "×" at bounding box center [209, 22] width 3 height 7
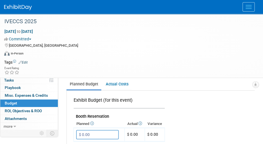
scroll to position [107, 0]
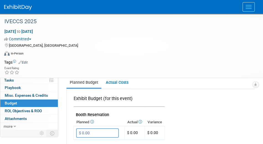
click at [114, 80] on link "Actual Costs" at bounding box center [116, 83] width 29 height 10
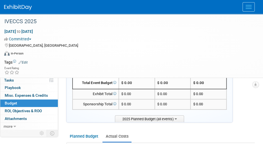
scroll to position [46, 0]
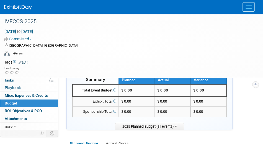
click at [256, 83] on icon "button" at bounding box center [255, 85] width 3 height 4
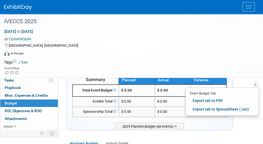
click at [200, 101] on link "Export tab to PDF" at bounding box center [222, 101] width 65 height 8
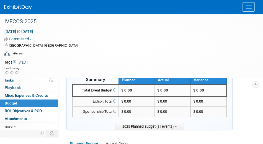
click at [15, 127] on icon at bounding box center [15, 127] width 2 height 4
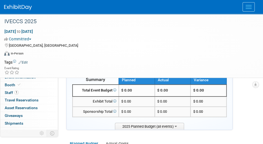
scroll to position [0, 0]
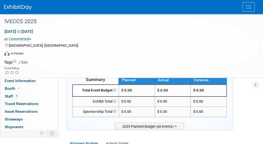
click at [28, 111] on span "Asset Reservations 0" at bounding box center [21, 111] width 33 height 4
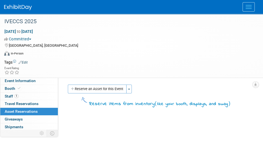
click at [83, 90] on button "Reserve an Asset for this Event" at bounding box center [97, 89] width 59 height 9
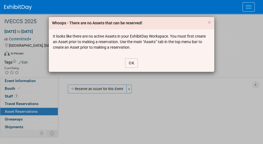
click at [129, 63] on button "OK" at bounding box center [131, 62] width 13 height 9
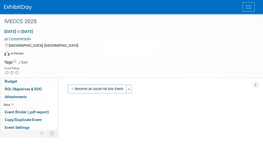
scroll to position [92, 0]
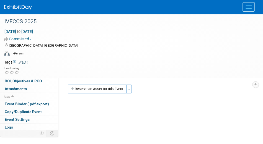
click at [251, 9] on span "Menu" at bounding box center [249, 8] width 6 height 1
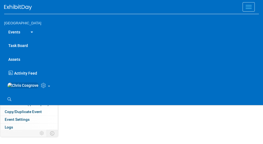
click at [17, 60] on link "Assets" at bounding box center [131, 59] width 255 height 14
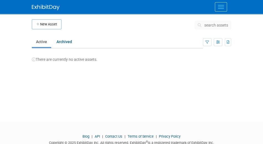
click at [55, 23] on button "New Asset" at bounding box center [47, 24] width 30 height 10
